Goal: Task Accomplishment & Management: Manage account settings

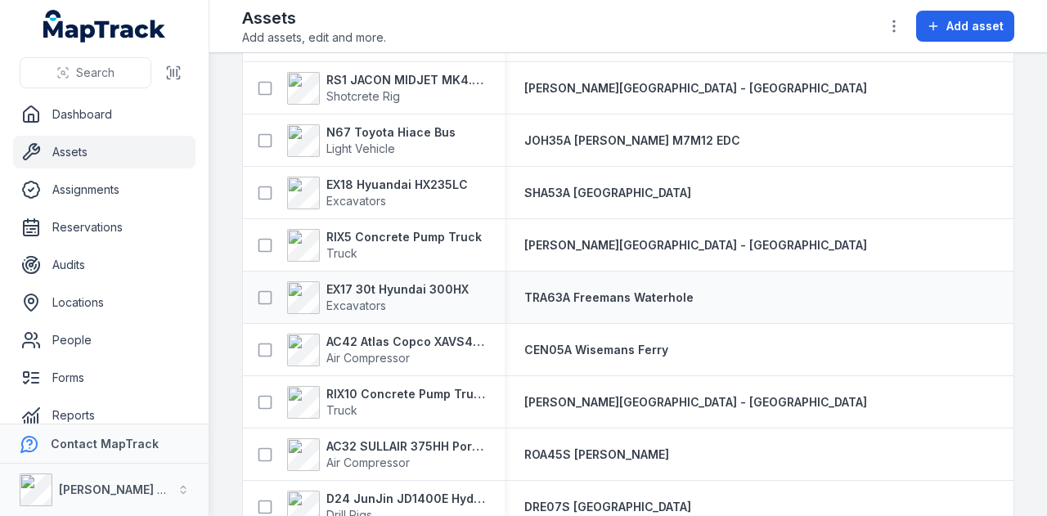
scroll to position [2045, 0]
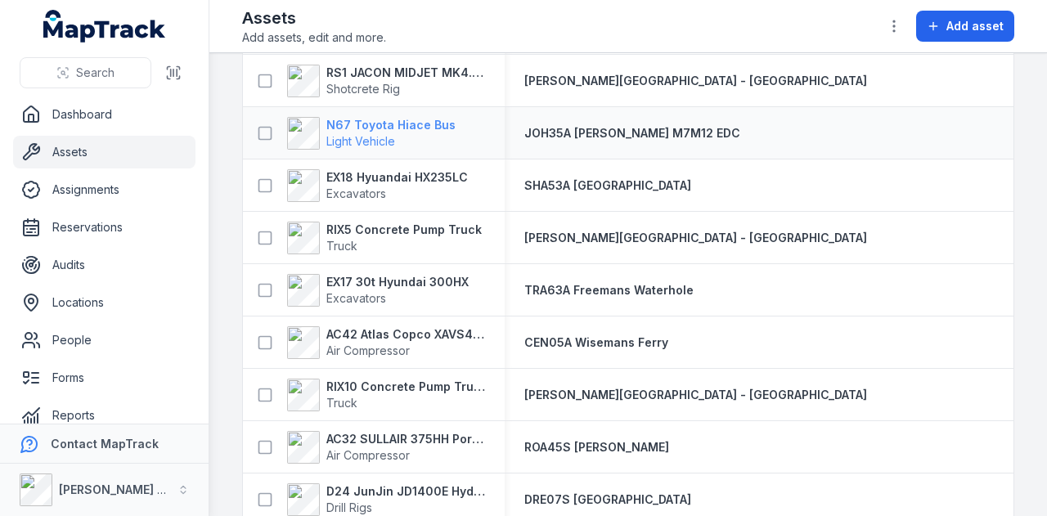
click at [420, 119] on strong "N67 Toyota Hiace Bus" at bounding box center [390, 125] width 129 height 16
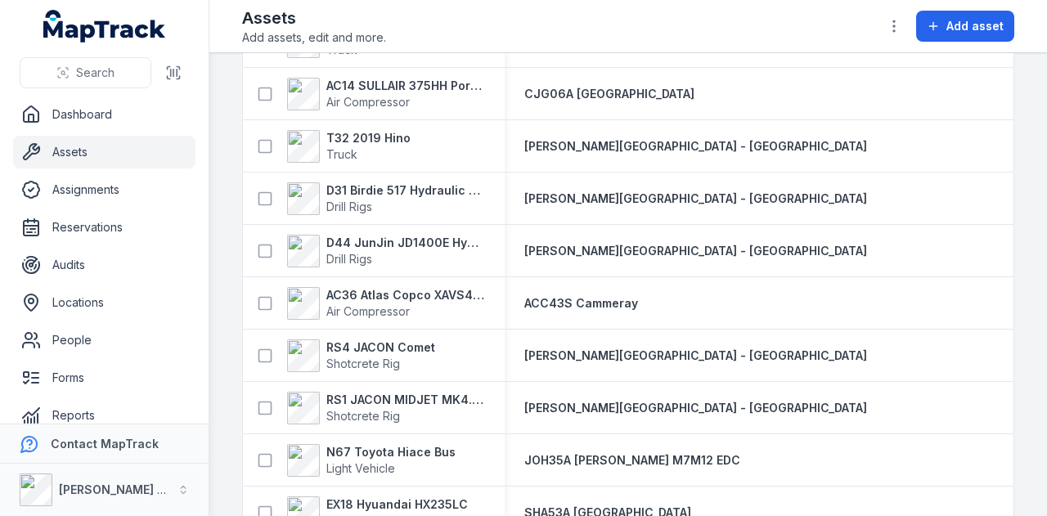
scroll to position [1800, 0]
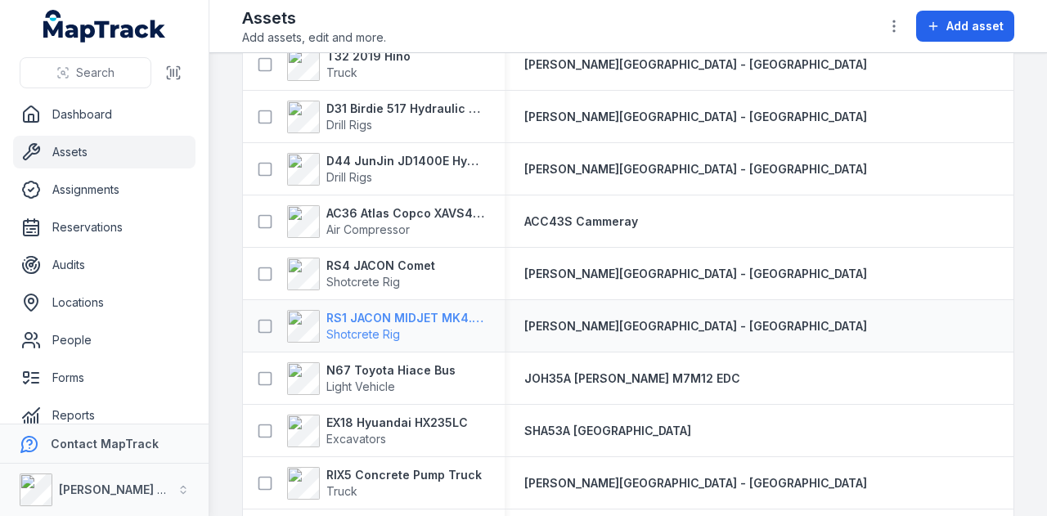
click at [417, 312] on strong "RS1 JACON MIDJET MK4.5 Shot Crete Spray Pump" at bounding box center [405, 318] width 159 height 16
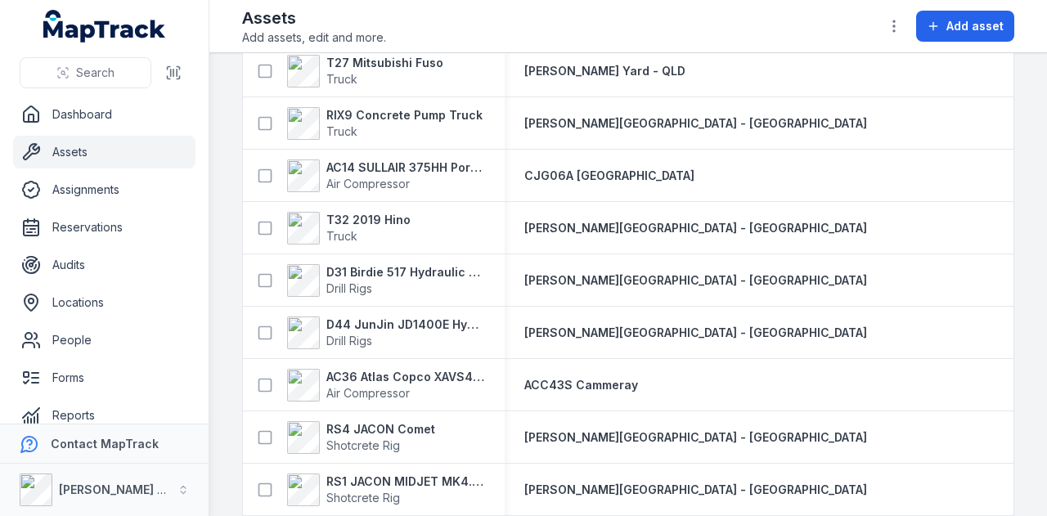
scroll to position [1718, 0]
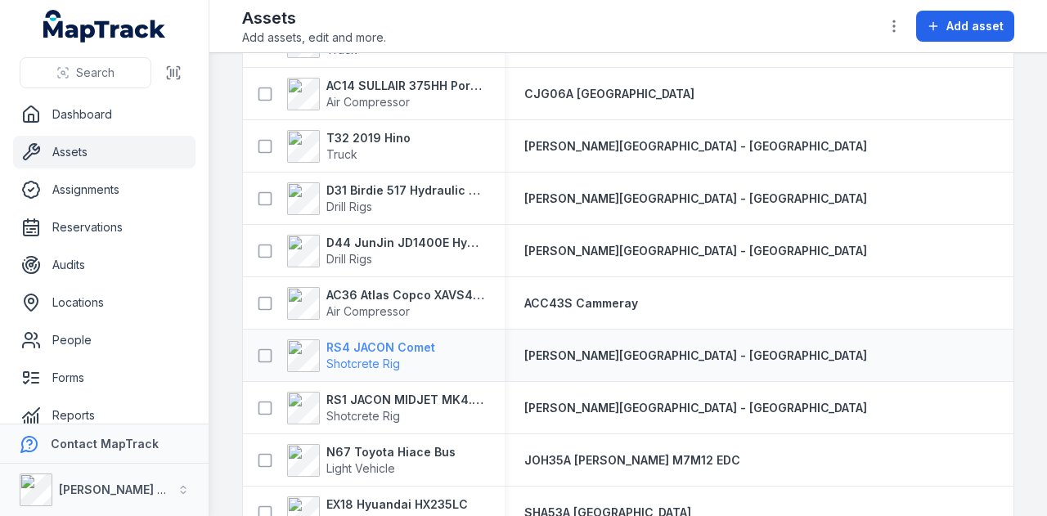
click at [402, 345] on strong "RS4 JACON Comet" at bounding box center [380, 347] width 109 height 16
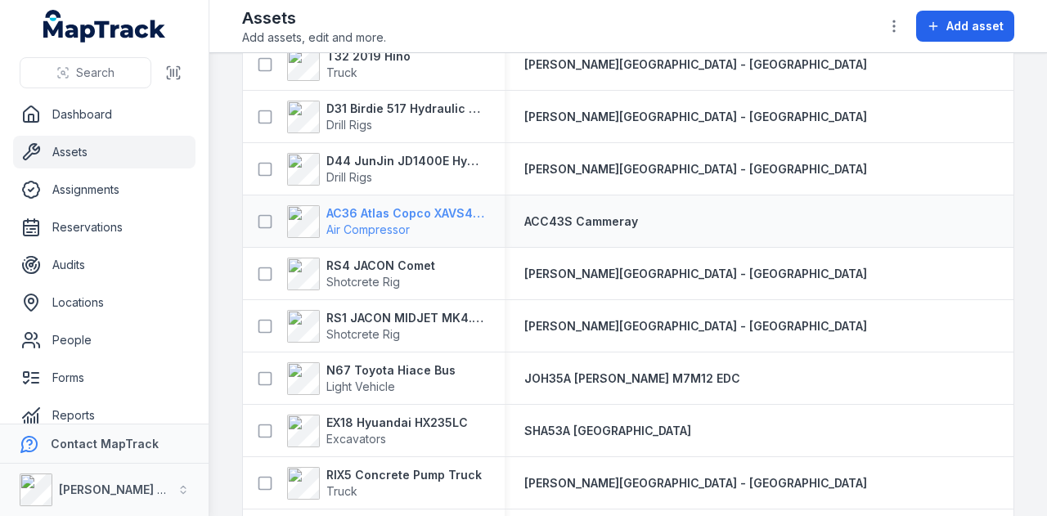
click at [395, 214] on strong "AC36 Atlas Copco XAVS450" at bounding box center [405, 213] width 159 height 16
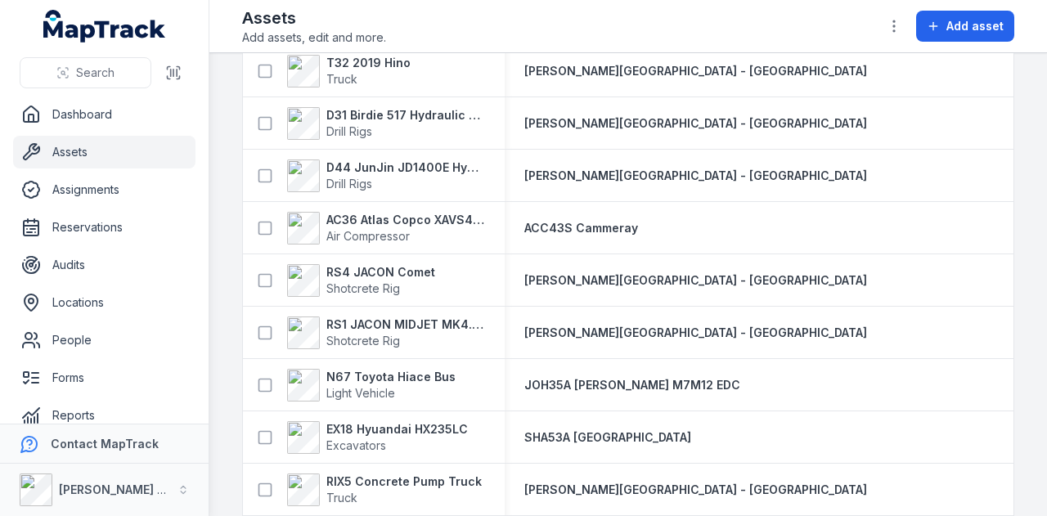
scroll to position [1800, 0]
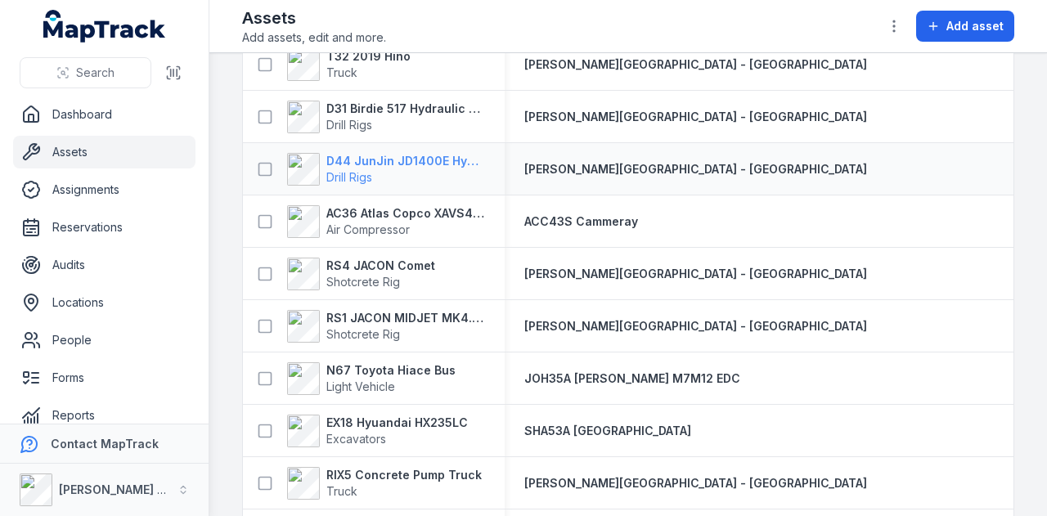
click at [436, 162] on strong "D44 JunJin JD1400E Hydraulic Crawler Drill" at bounding box center [405, 161] width 159 height 16
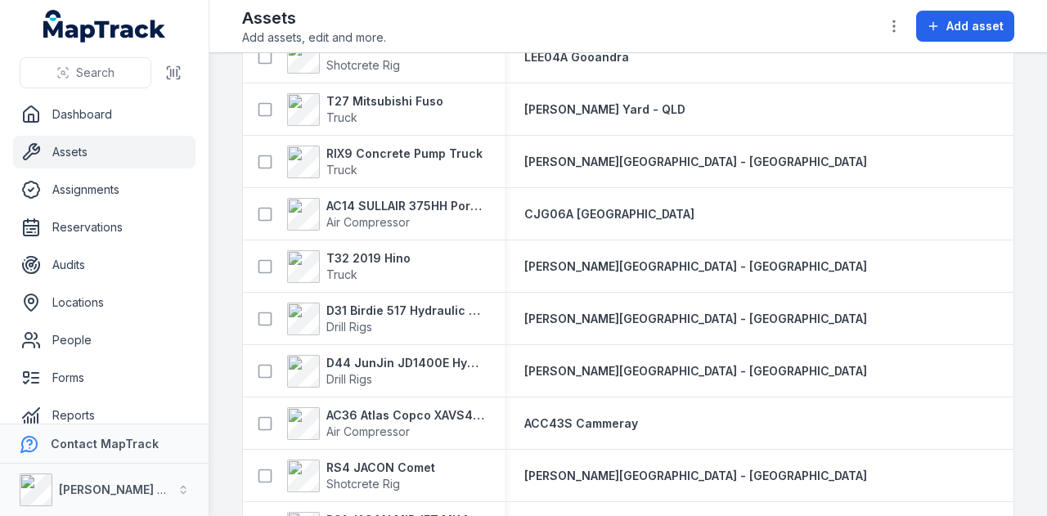
scroll to position [1636, 0]
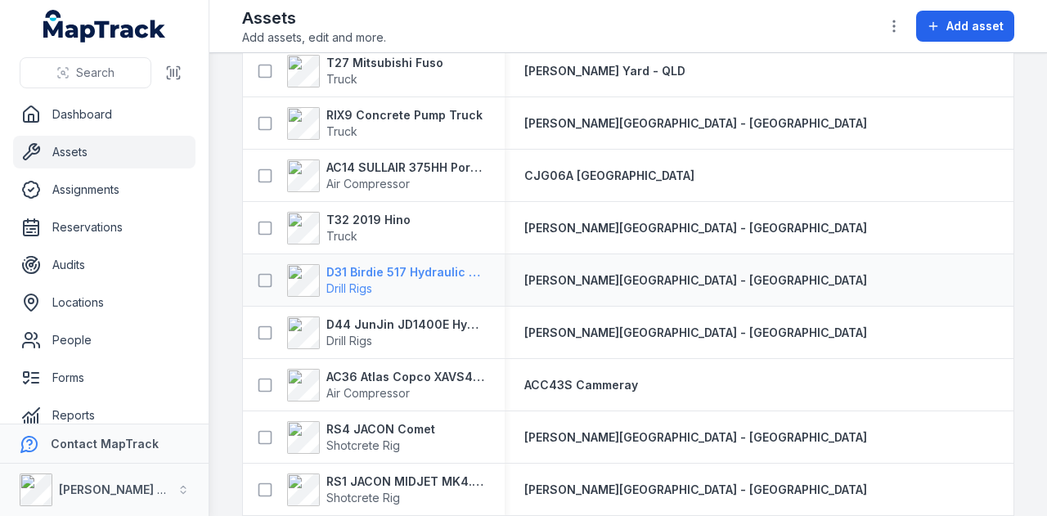
click at [412, 274] on strong "D31 Birdie 517 Hydraulic Drill Rig" at bounding box center [405, 272] width 159 height 16
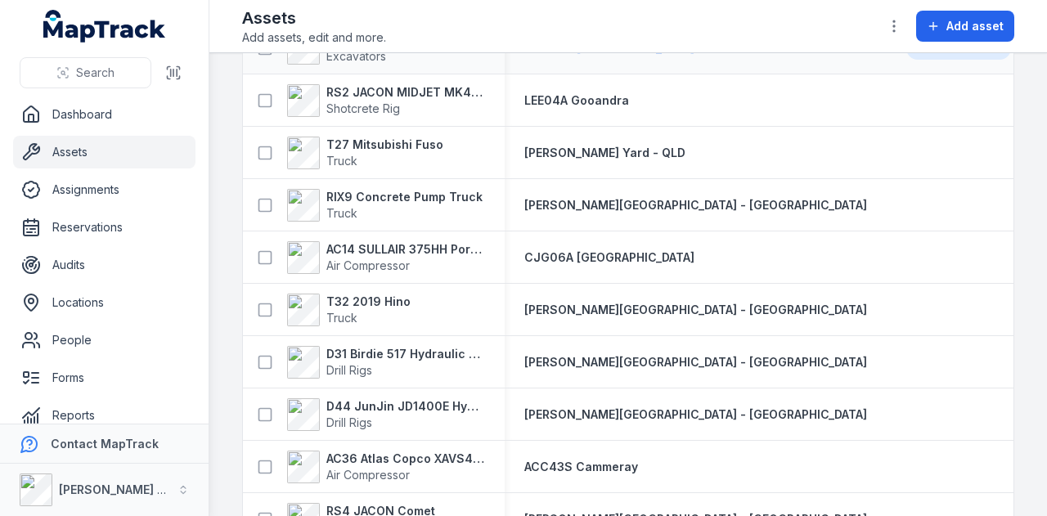
scroll to position [1718, 0]
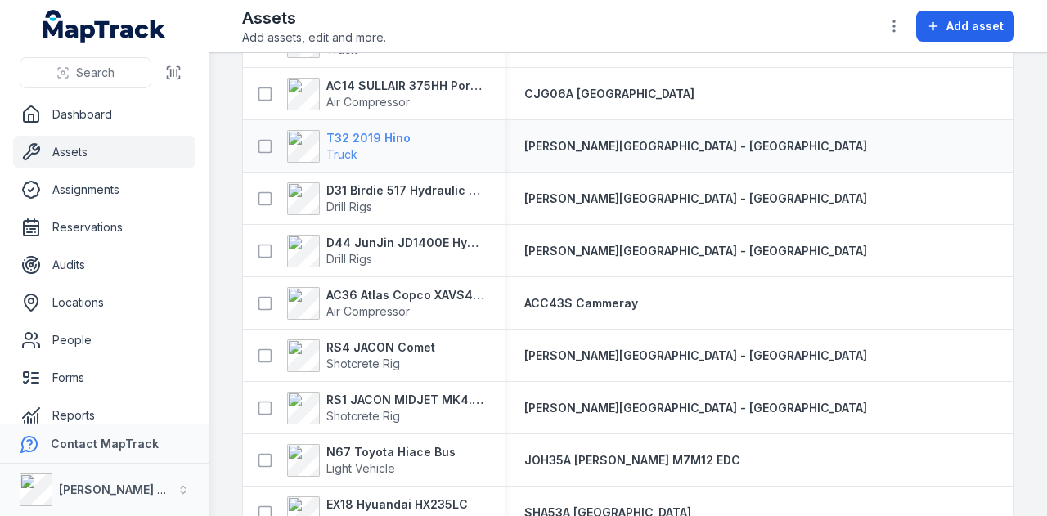
click at [366, 137] on strong "T32 2019 Hino" at bounding box center [368, 138] width 84 height 16
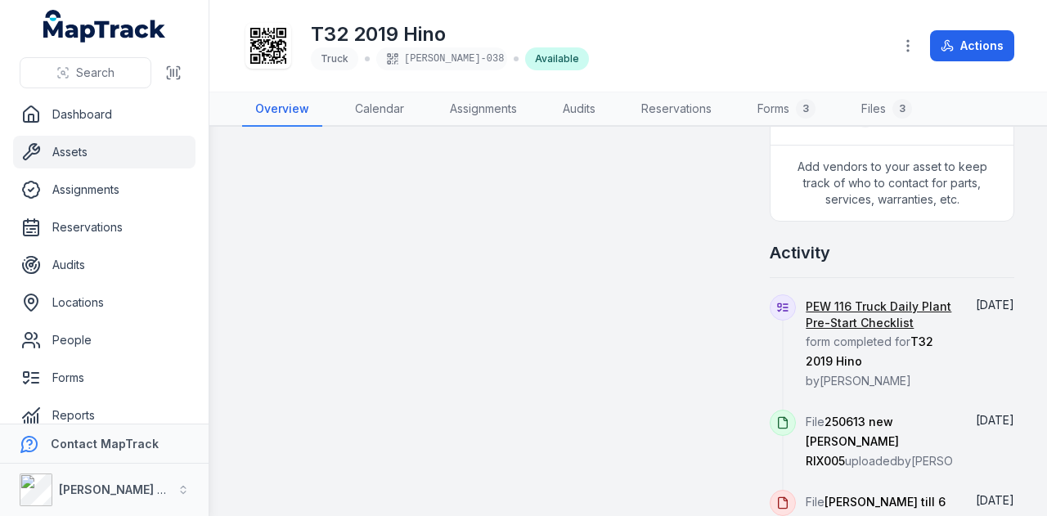
scroll to position [327, 0]
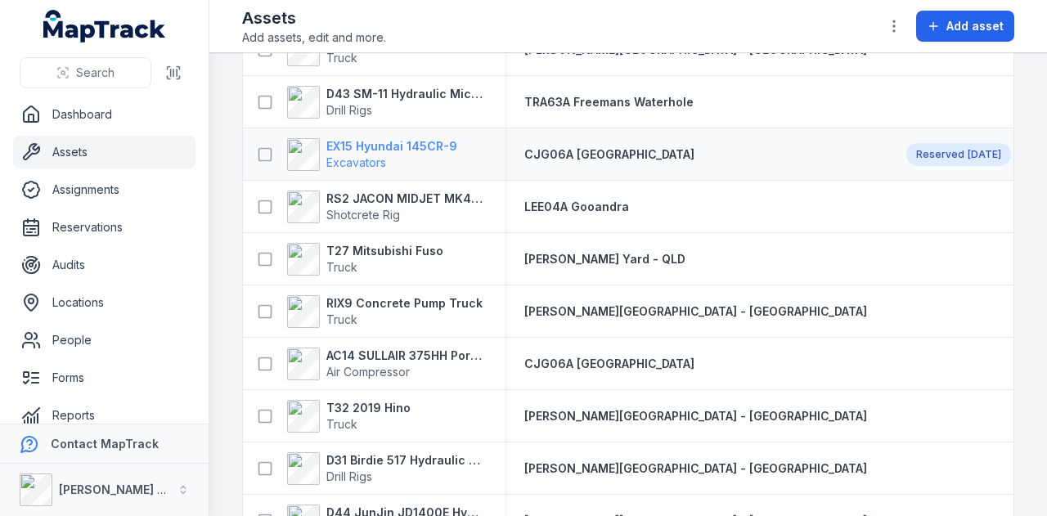
scroll to position [1472, 0]
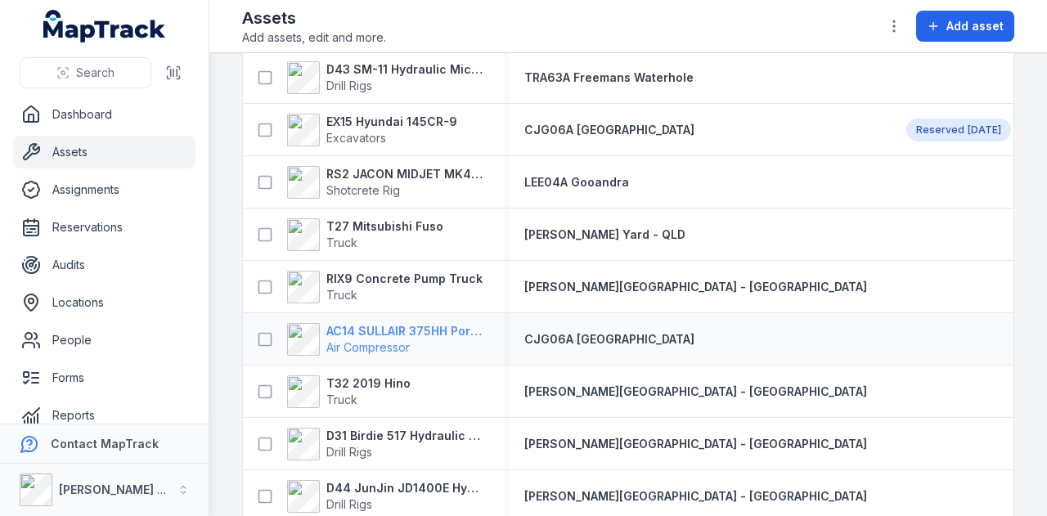
click at [389, 326] on strong "AC14 SULLAIR 375HH Portable Compressor" at bounding box center [405, 331] width 159 height 16
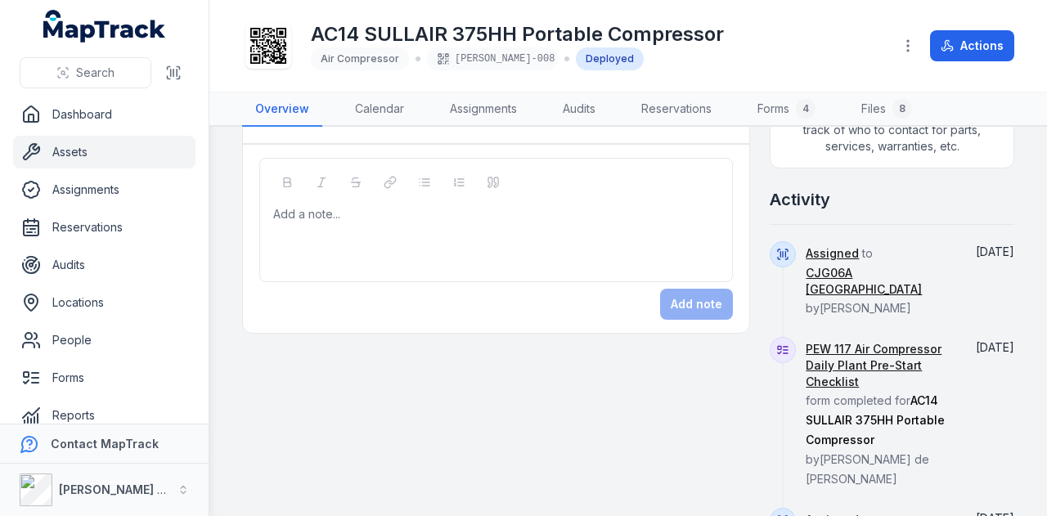
scroll to position [900, 0]
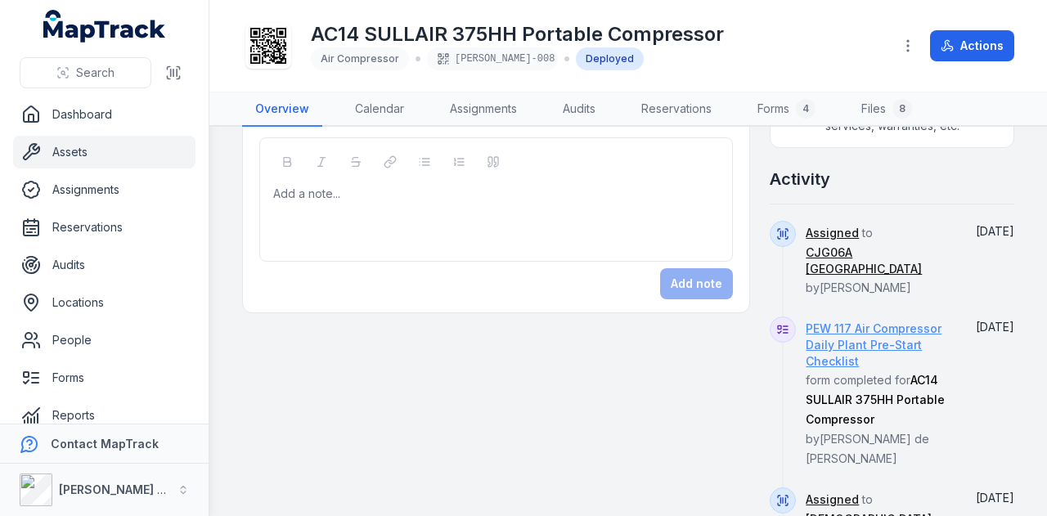
click at [875, 366] on link "PEW 117 Air Compressor Daily Plant Pre-Start Checklist" at bounding box center [879, 345] width 146 height 49
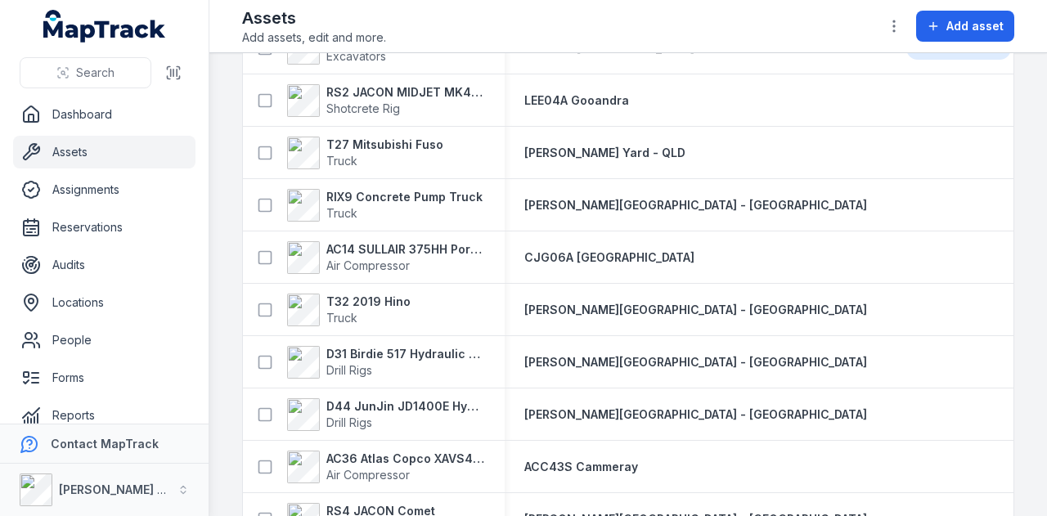
scroll to position [1636, 0]
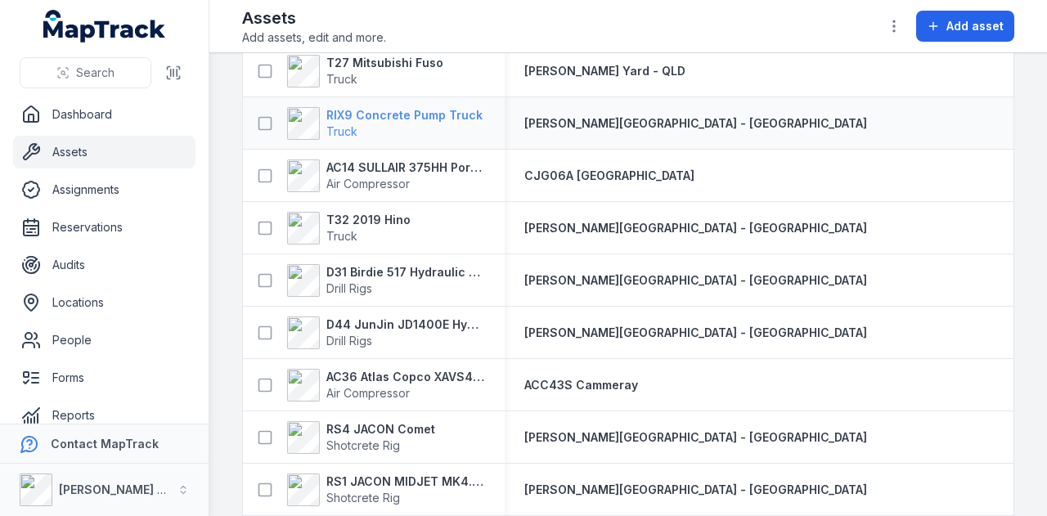
click at [453, 115] on strong "RIX9 Concrete Pump Truck" at bounding box center [404, 115] width 156 height 16
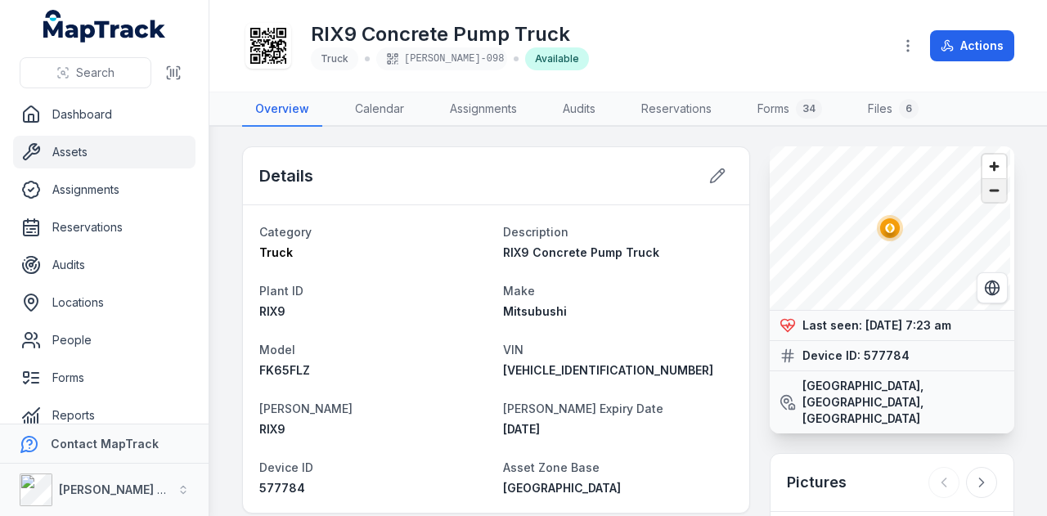
click at [990, 184] on span "Zoom out" at bounding box center [994, 190] width 24 height 23
click at [982, 163] on span "Zoom in" at bounding box center [994, 167] width 24 height 24
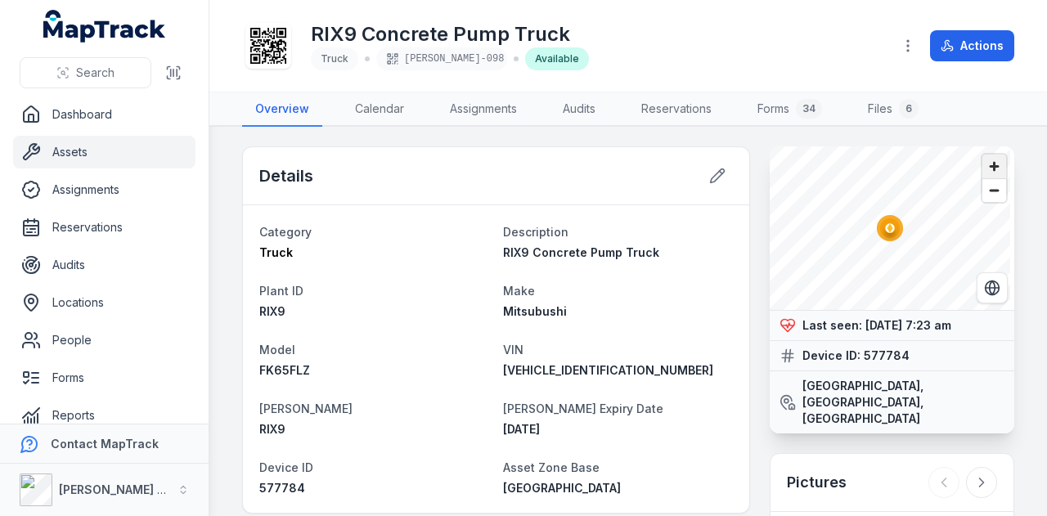
click at [982, 163] on span "Zoom in" at bounding box center [994, 167] width 24 height 24
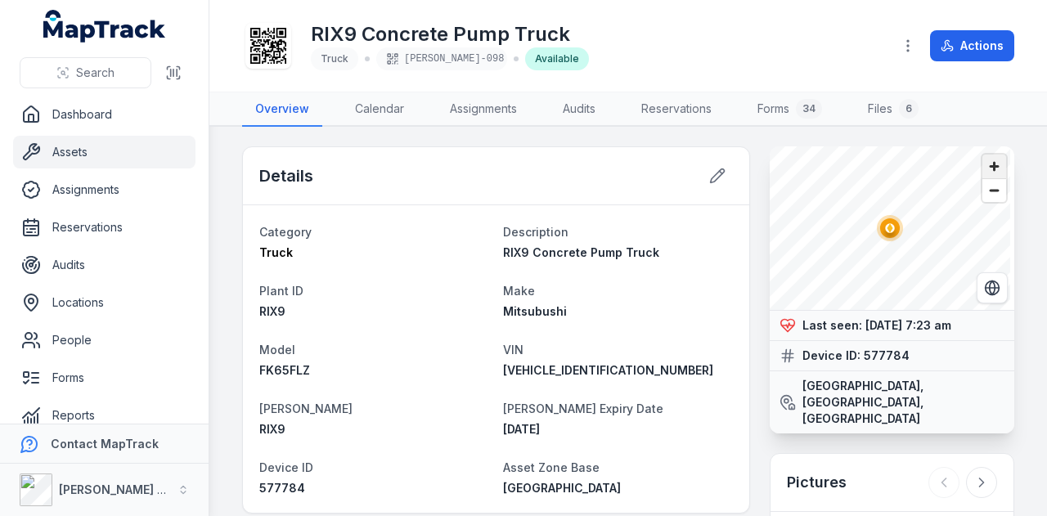
click at [982, 163] on span "Zoom in" at bounding box center [994, 167] width 24 height 24
click at [990, 38] on button "Actions" at bounding box center [972, 45] width 84 height 31
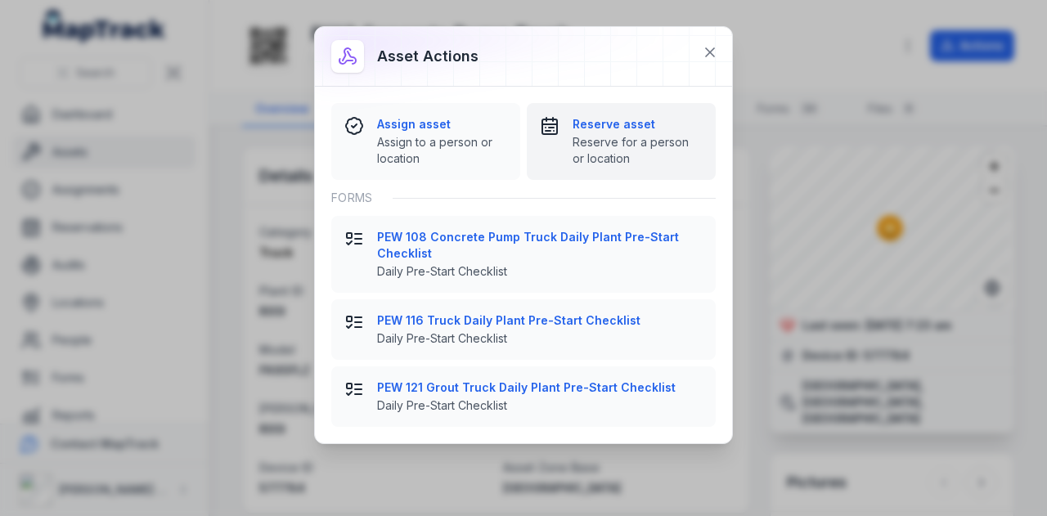
click at [620, 124] on strong "Reserve asset" at bounding box center [638, 124] width 130 height 16
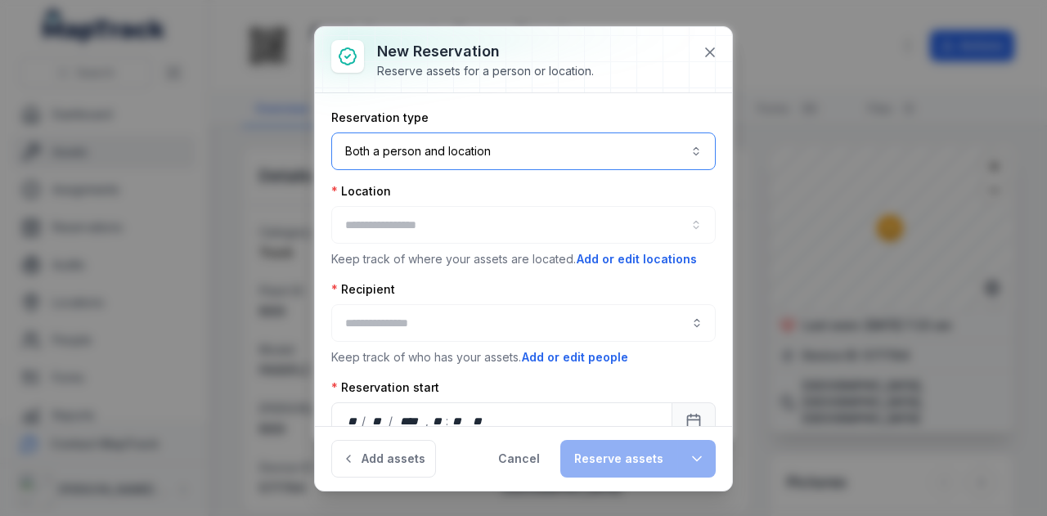
drag, startPoint x: 520, startPoint y: 153, endPoint x: 528, endPoint y: 157, distance: 8.4
click at [528, 157] on button "Both a person and location ****" at bounding box center [523, 152] width 384 height 38
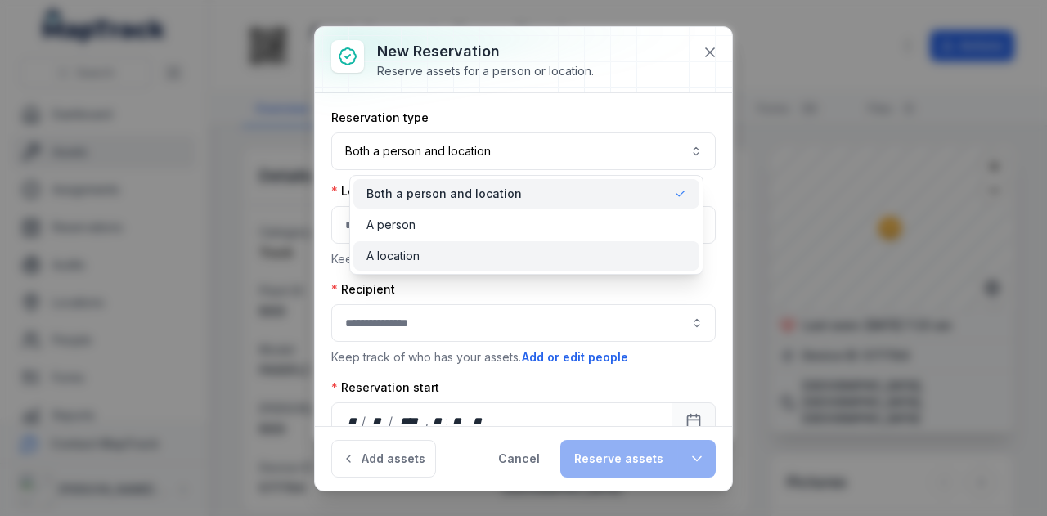
click at [517, 246] on div "A location" at bounding box center [526, 255] width 346 height 29
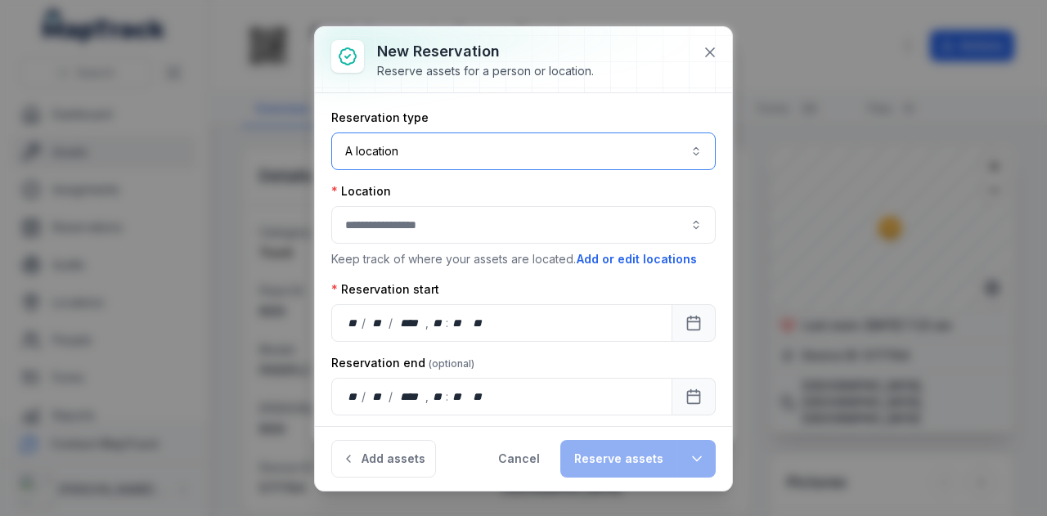
click at [512, 222] on button "button" at bounding box center [523, 225] width 384 height 38
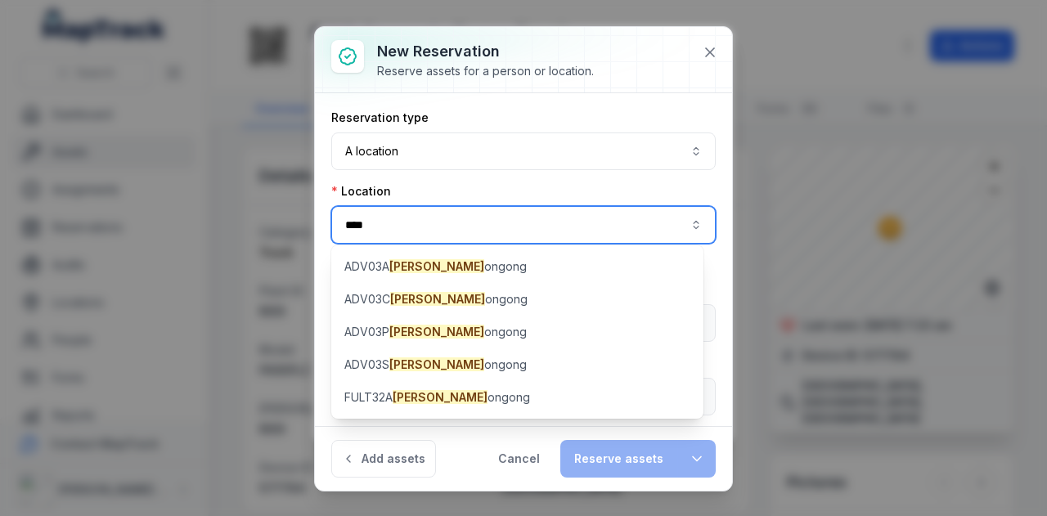
type input "****"
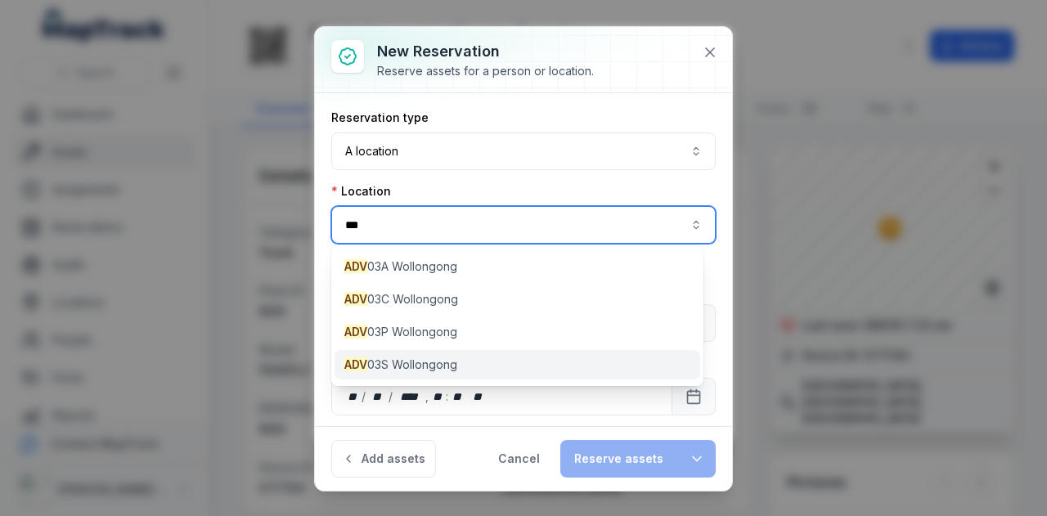
type input "***"
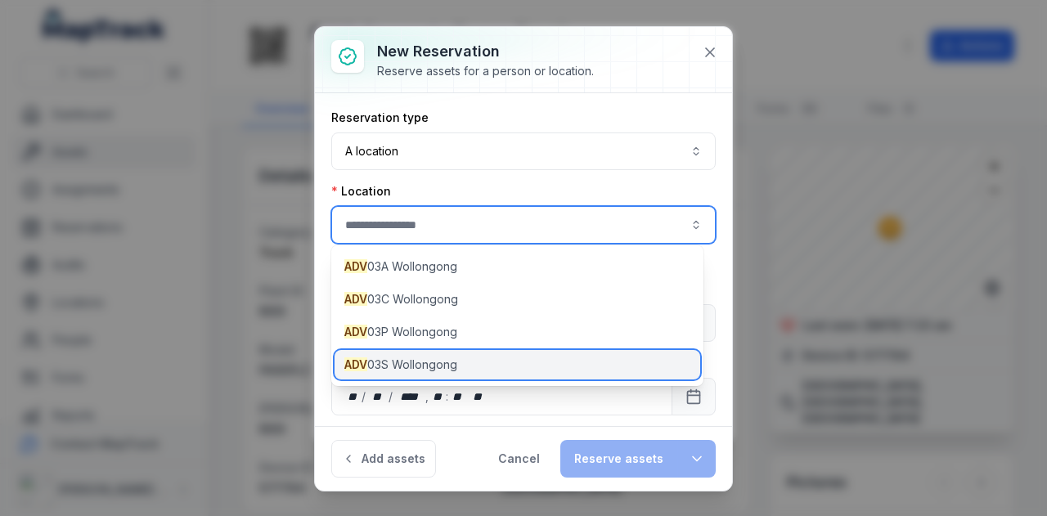
click at [482, 362] on div "ADV 03S Wollongong" at bounding box center [518, 364] width 366 height 29
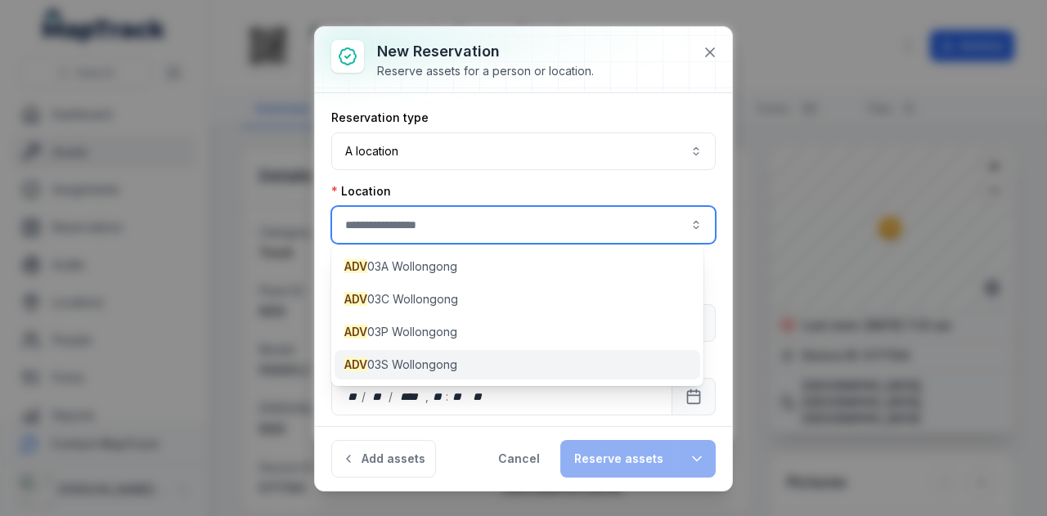
type input "**********"
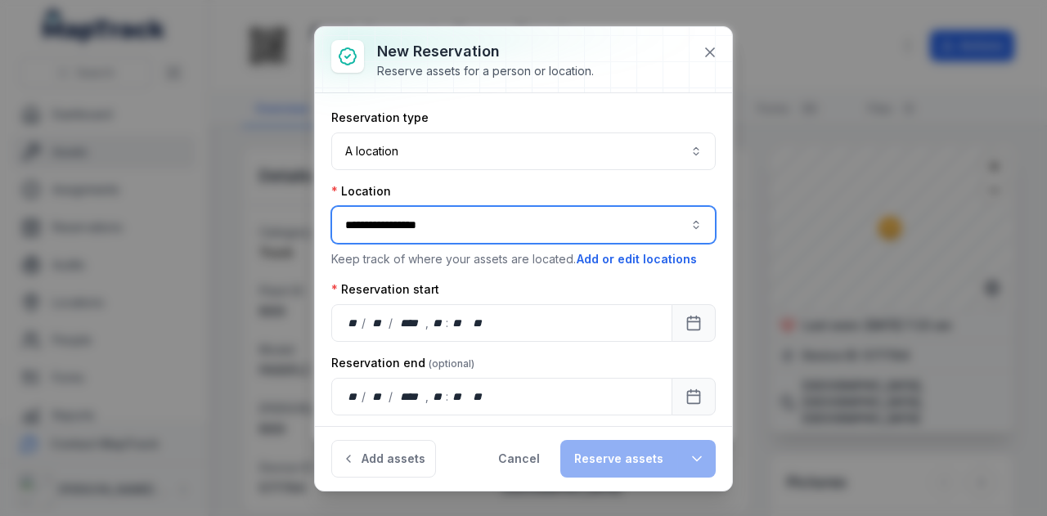
scroll to position [34, 0]
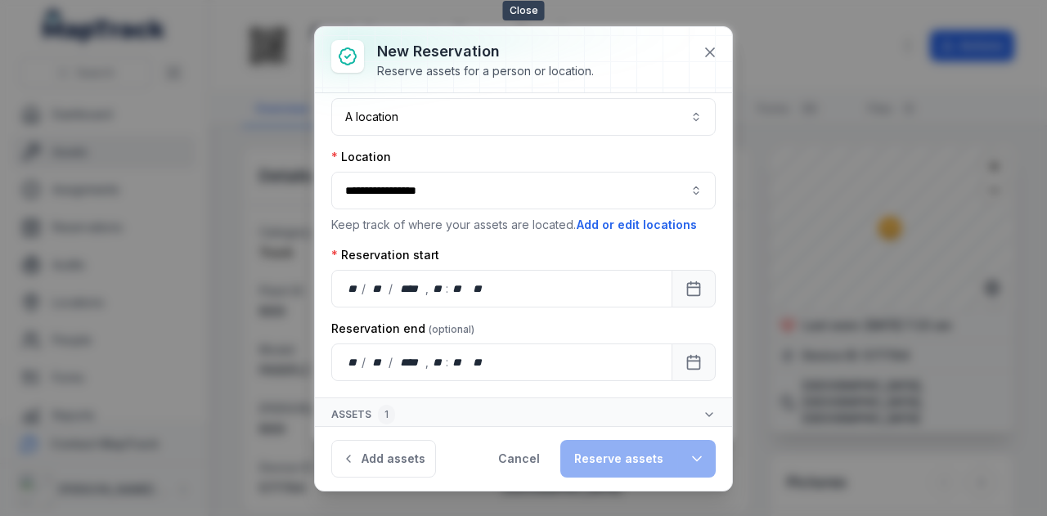
drag, startPoint x: 698, startPoint y: 56, endPoint x: 778, endPoint y: 62, distance: 80.4
click at [698, 56] on button at bounding box center [709, 52] width 31 height 31
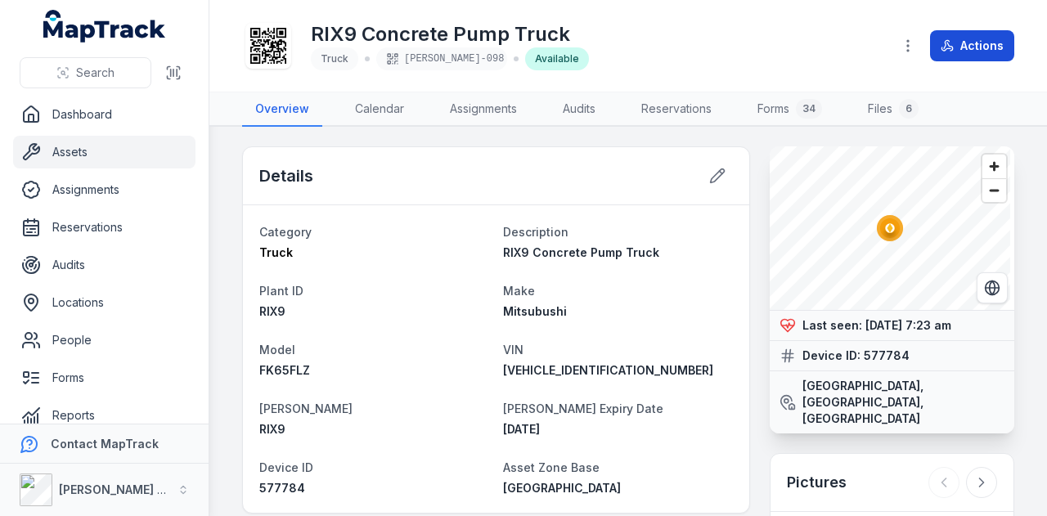
click at [950, 39] on icon at bounding box center [947, 45] width 13 height 13
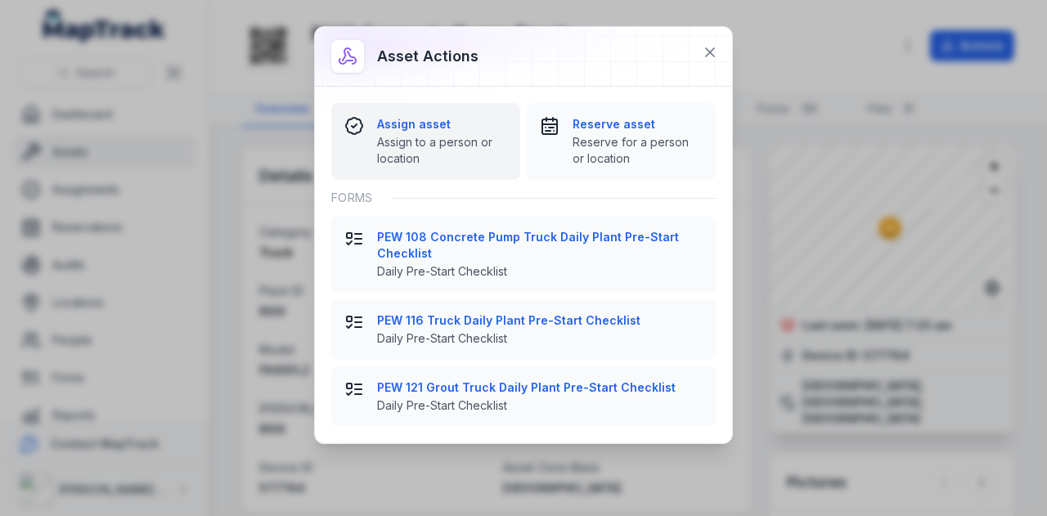
click at [417, 123] on strong "Assign asset" at bounding box center [442, 124] width 130 height 16
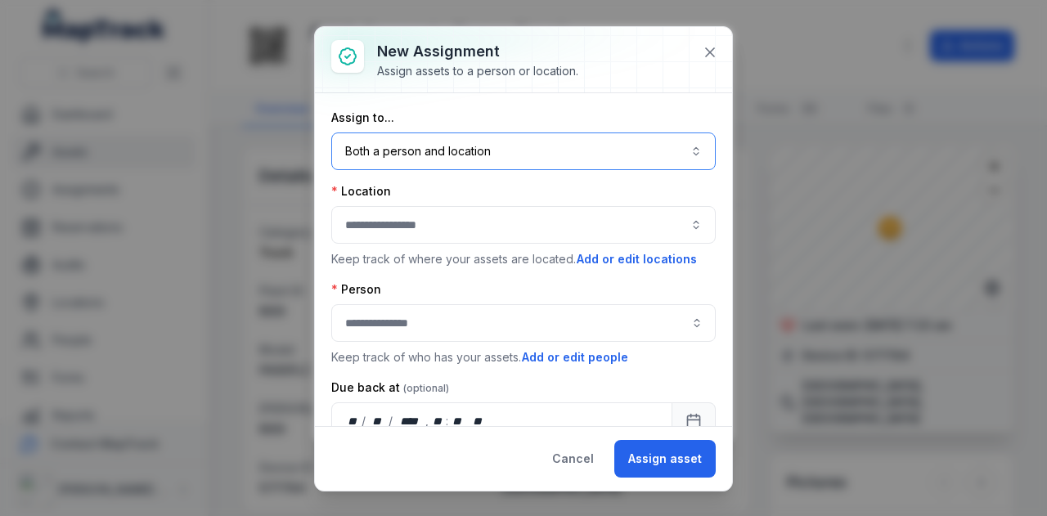
click at [434, 146] on button "Both a person and location ****" at bounding box center [523, 152] width 384 height 38
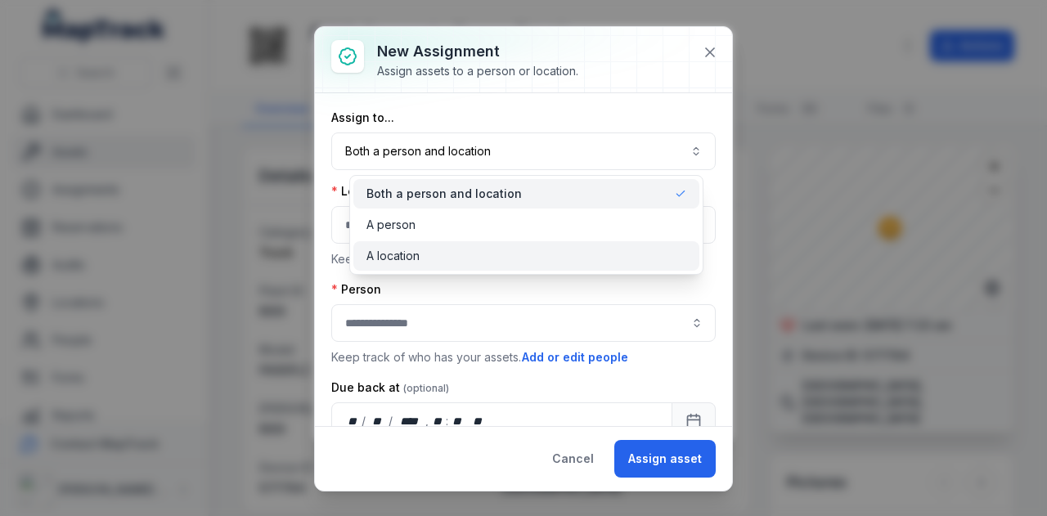
click at [437, 251] on div "A location" at bounding box center [526, 256] width 320 height 16
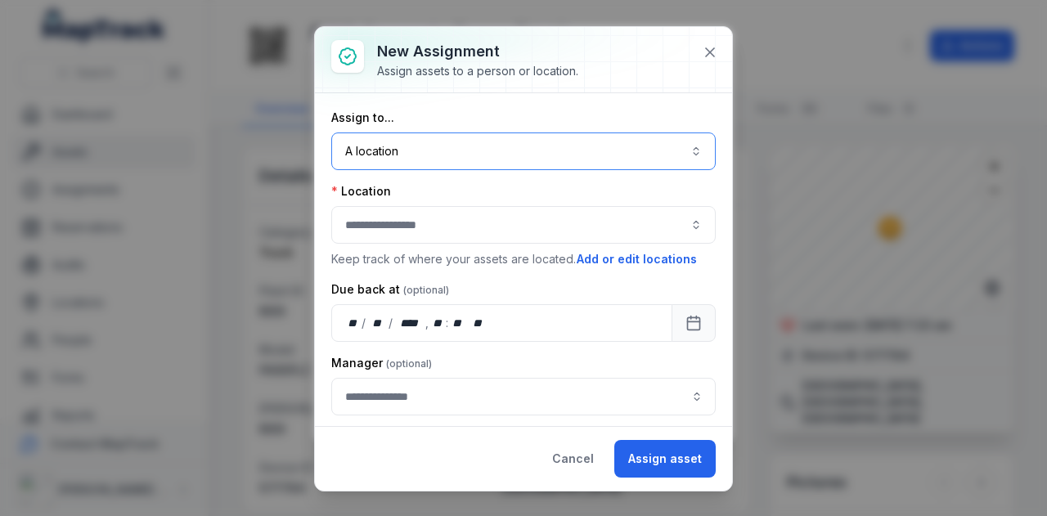
click at [431, 221] on button "button" at bounding box center [523, 225] width 384 height 38
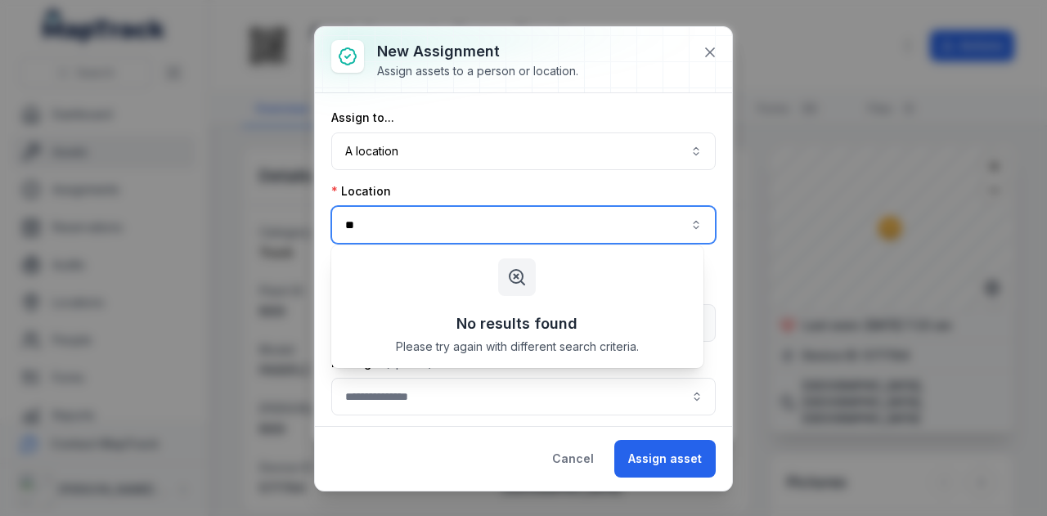
type input "*"
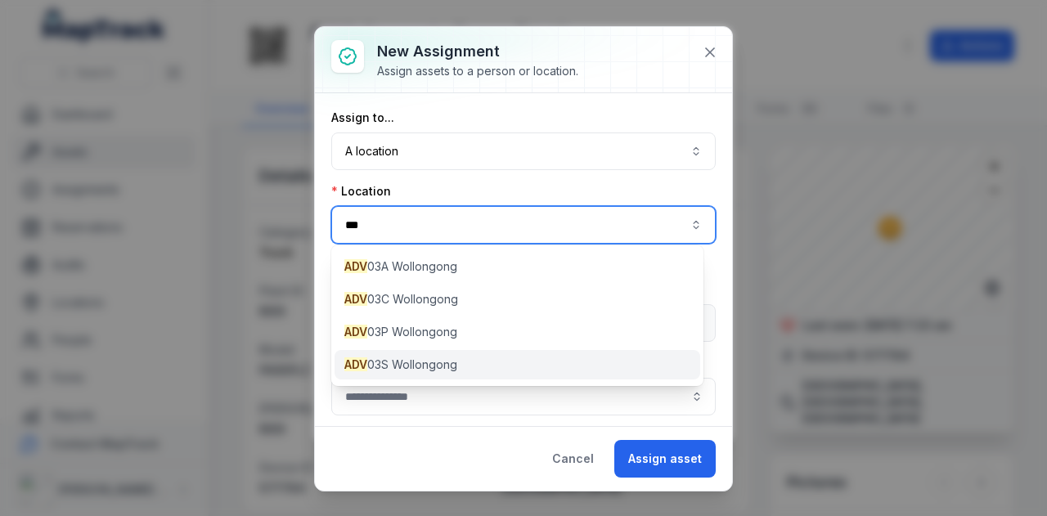
type input "***"
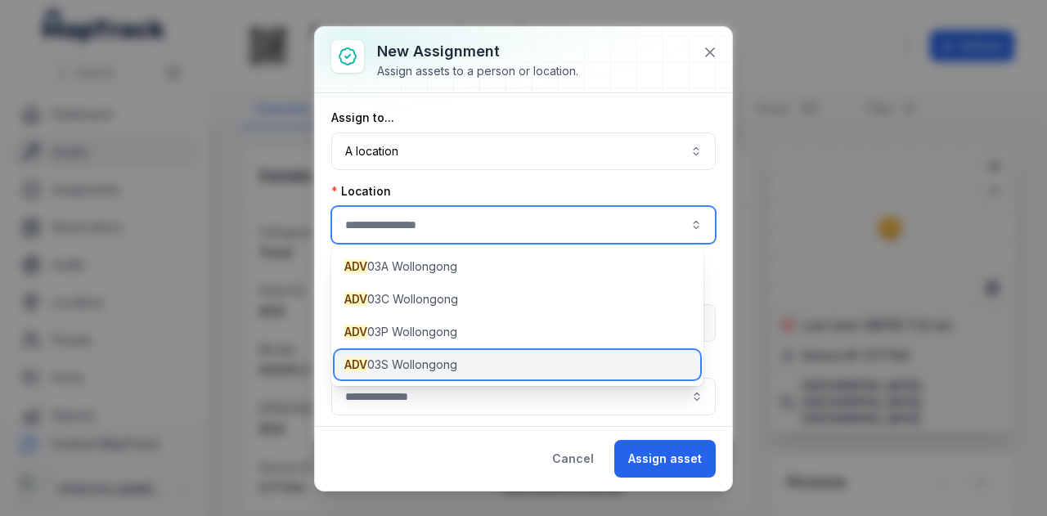
click at [431, 372] on span "ADV 03S Wollongong" at bounding box center [400, 365] width 113 height 16
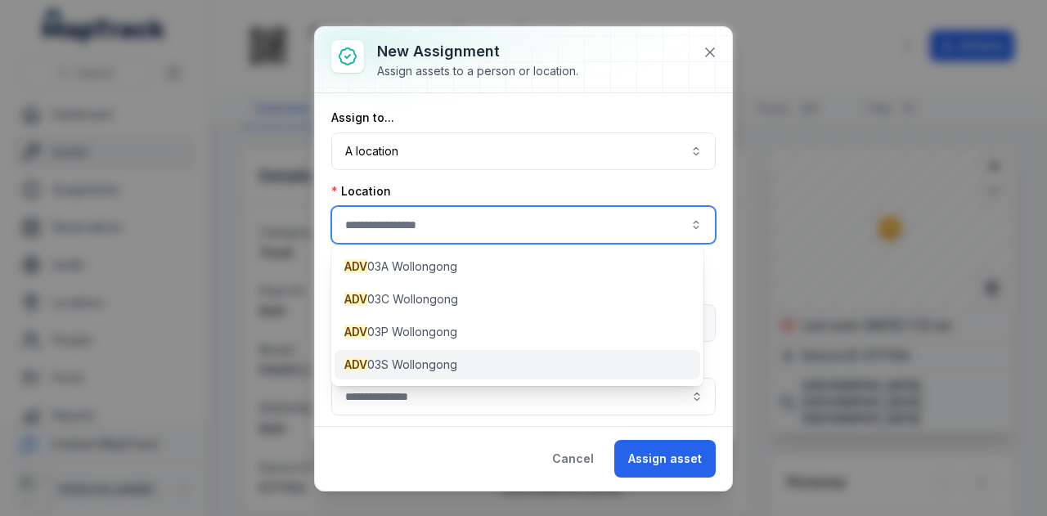
type input "**********"
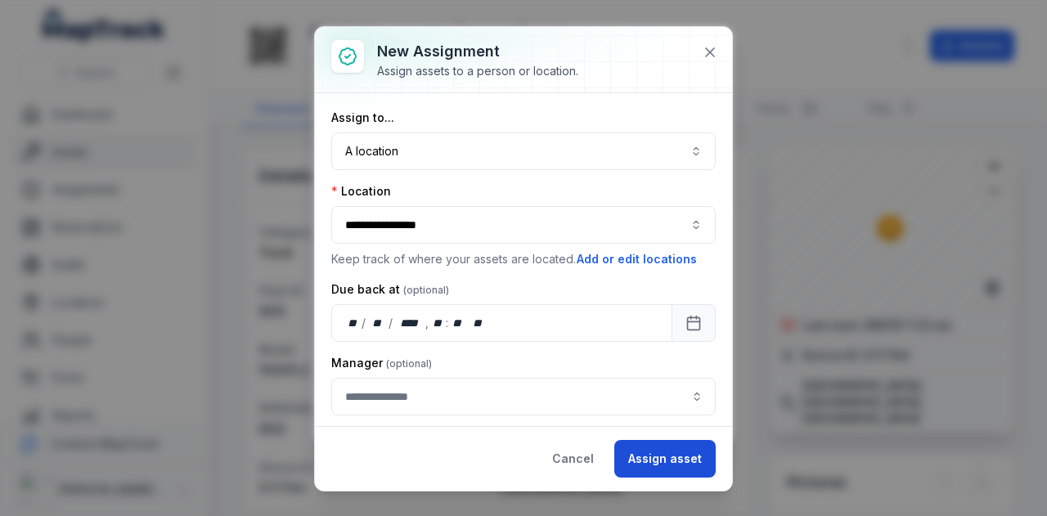
click at [685, 465] on button "Assign asset" at bounding box center [664, 459] width 101 height 38
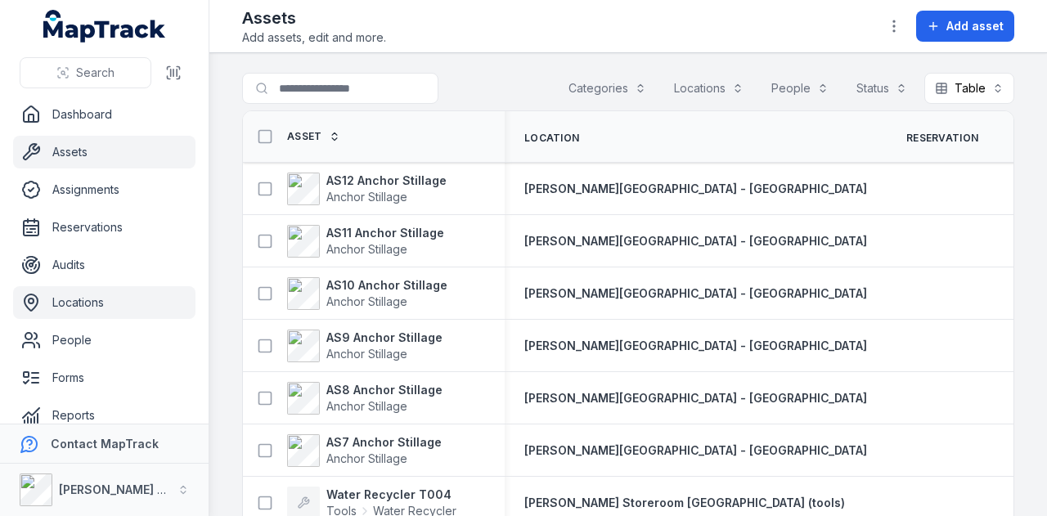
click at [102, 292] on link "Locations" at bounding box center [104, 302] width 182 height 33
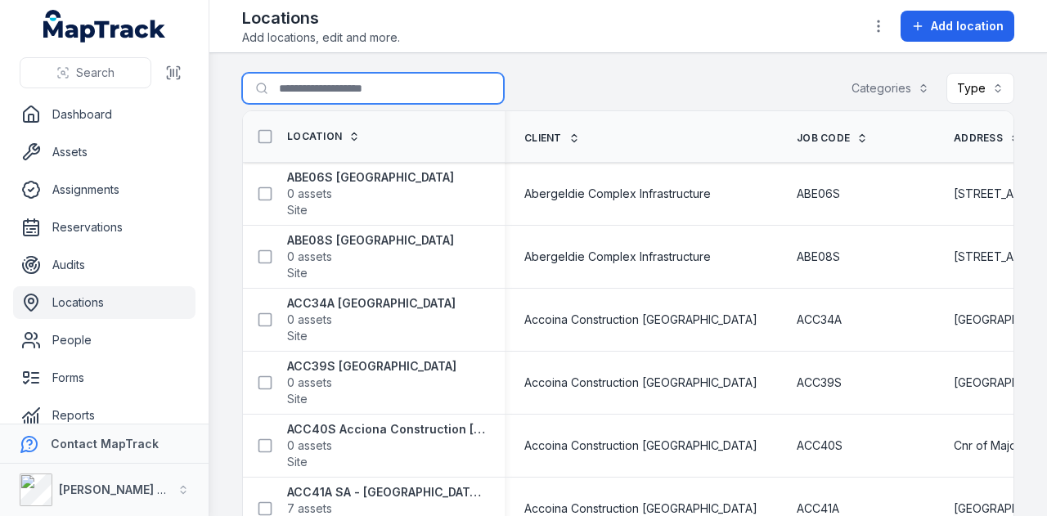
click at [336, 97] on input "Search for locations" at bounding box center [373, 88] width 262 height 31
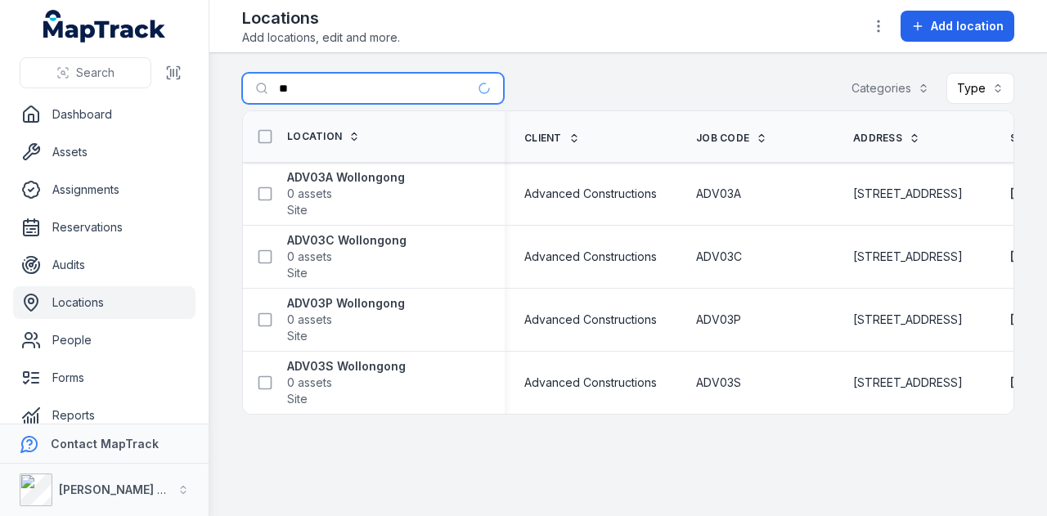
type input "*"
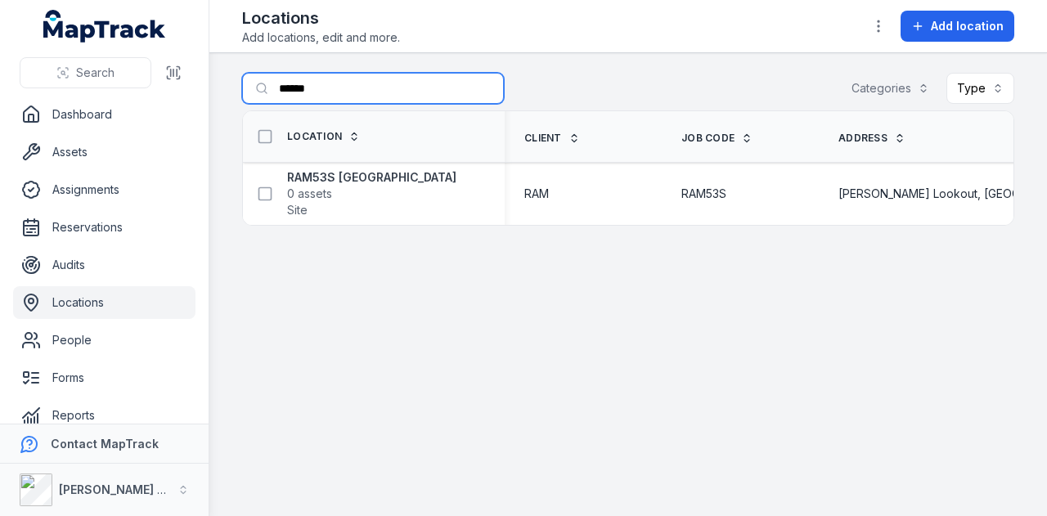
type input "******"
